Goal: Transaction & Acquisition: Book appointment/travel/reservation

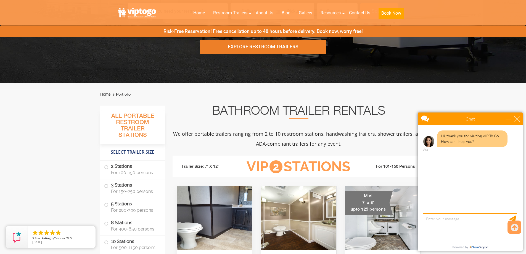
scroll to position [166, 0]
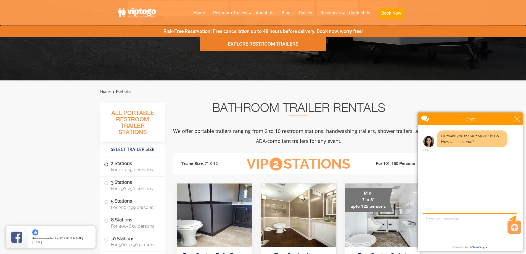
click at [119, 158] on label "2 Stations For 100-150 persons" at bounding box center [132, 166] width 57 height 17
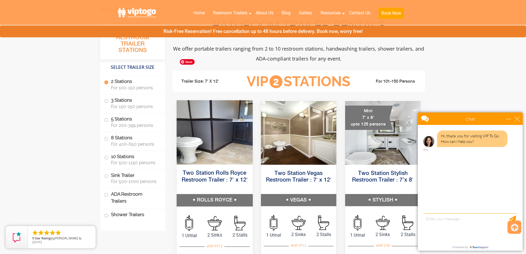
scroll to position [251, 0]
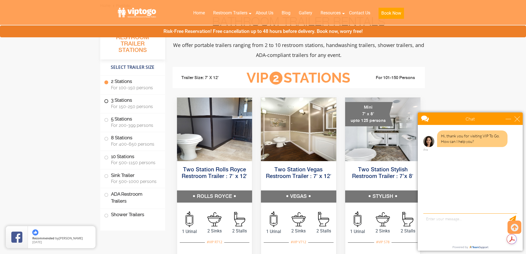
click at [125, 99] on label "3 Stations For 150-250 persons" at bounding box center [132, 102] width 57 height 17
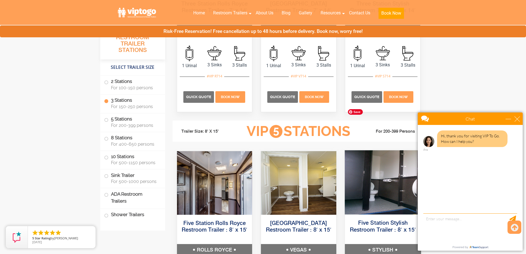
scroll to position [809, 0]
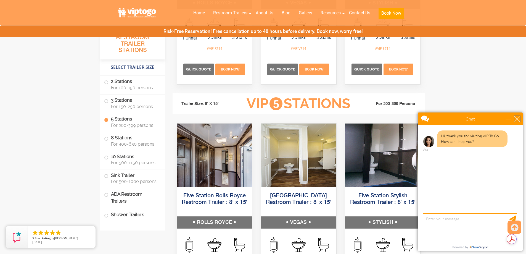
click at [518, 120] on div "close" at bounding box center [517, 119] width 6 height 6
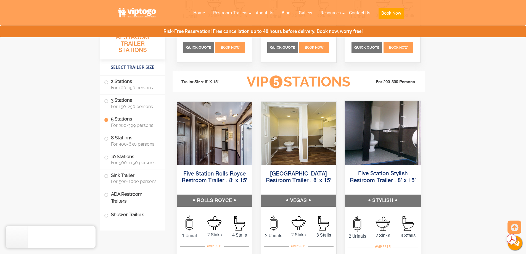
scroll to position [837, 0]
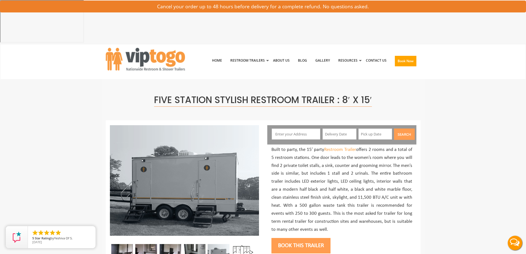
scroll to position [28, 0]
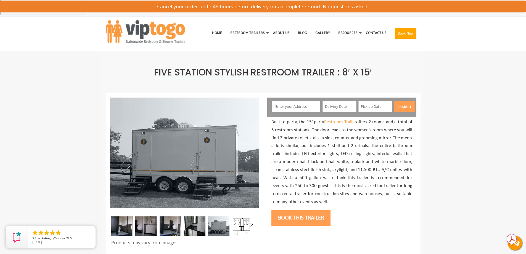
click at [239, 216] on img at bounding box center [243, 225] width 22 height 19
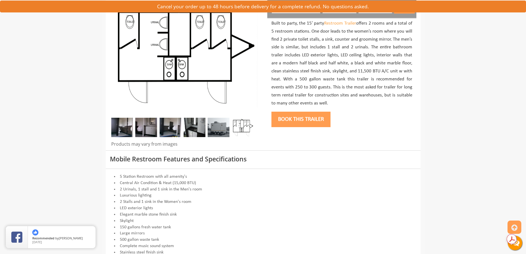
scroll to position [138, 0]
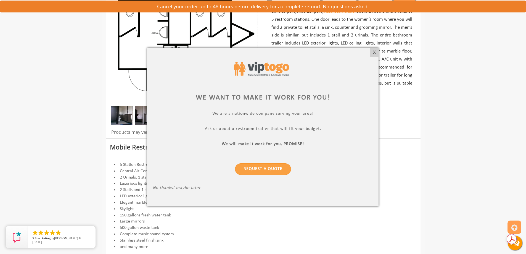
drag, startPoint x: 374, startPoint y: 54, endPoint x: 403, endPoint y: 39, distance: 32.3
click at [374, 53] on div "X" at bounding box center [374, 52] width 9 height 9
